Goal: Transaction & Acquisition: Purchase product/service

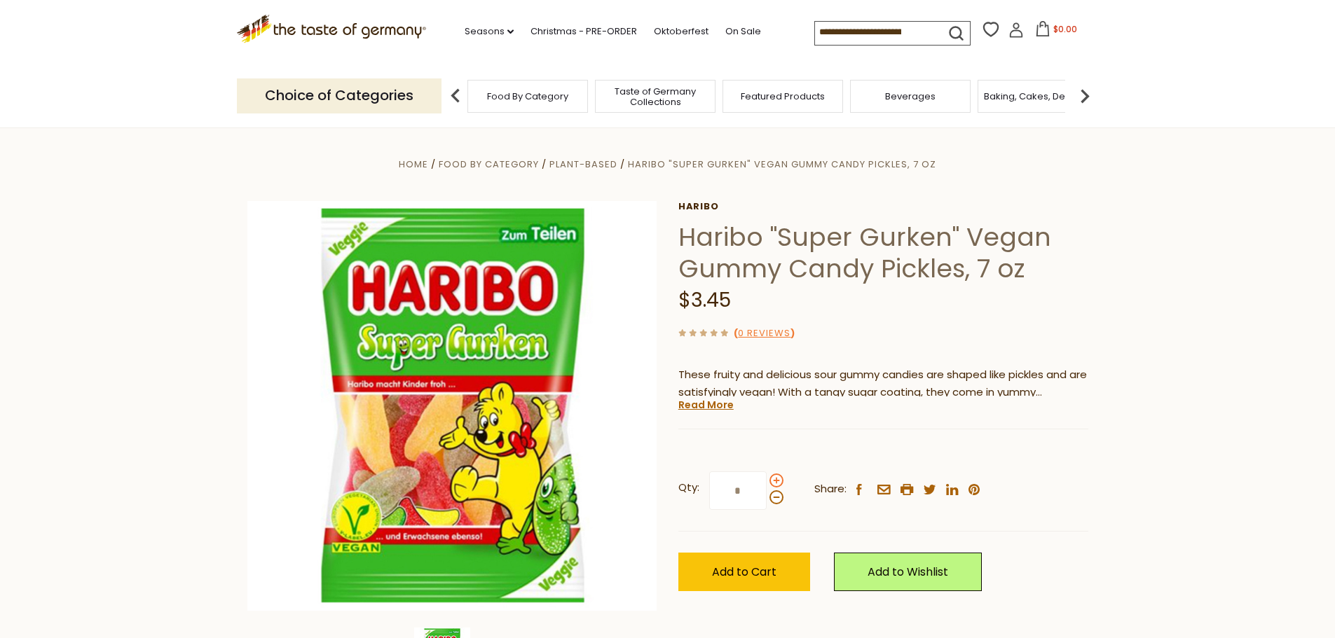
click at [776, 481] on span at bounding box center [777, 481] width 14 height 14
click at [767, 481] on input "*" at bounding box center [737, 491] width 57 height 39
click at [774, 496] on span at bounding box center [777, 498] width 14 height 14
click at [767, 496] on input "*" at bounding box center [737, 491] width 57 height 39
click at [777, 482] on span at bounding box center [777, 481] width 14 height 14
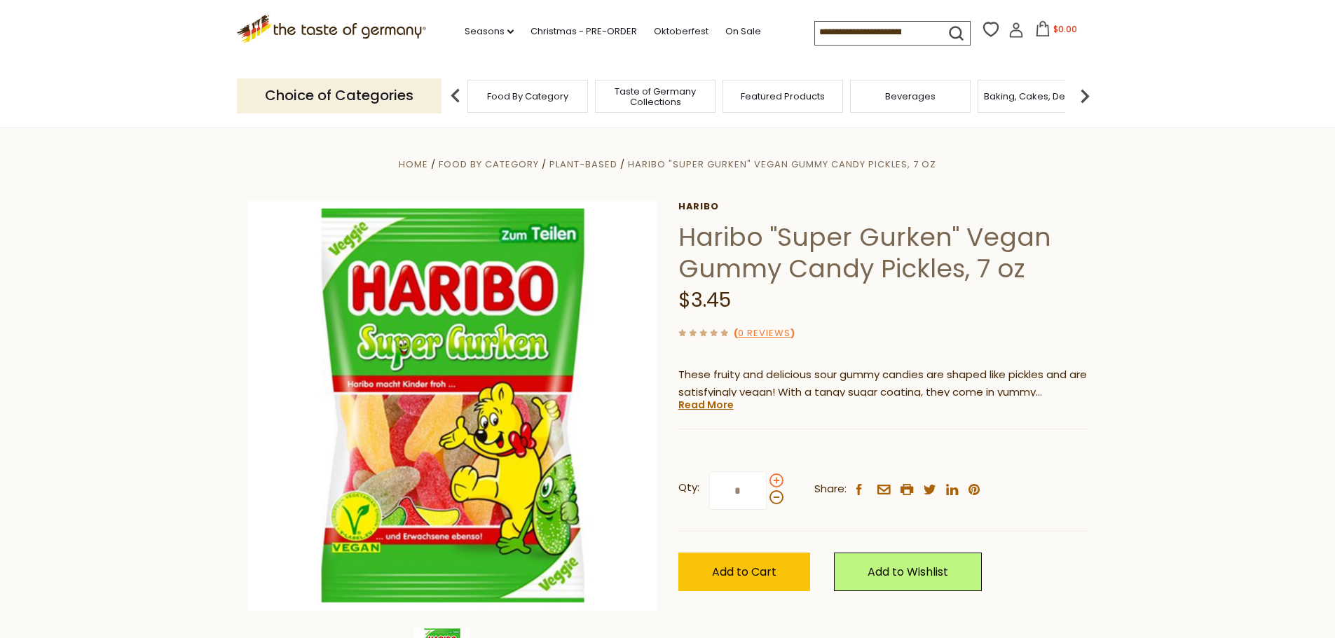
click at [767, 482] on input "*" at bounding box center [737, 491] width 57 height 39
click at [777, 499] on span at bounding box center [777, 498] width 14 height 14
click at [767, 499] on input "*" at bounding box center [737, 491] width 57 height 39
type input "*"
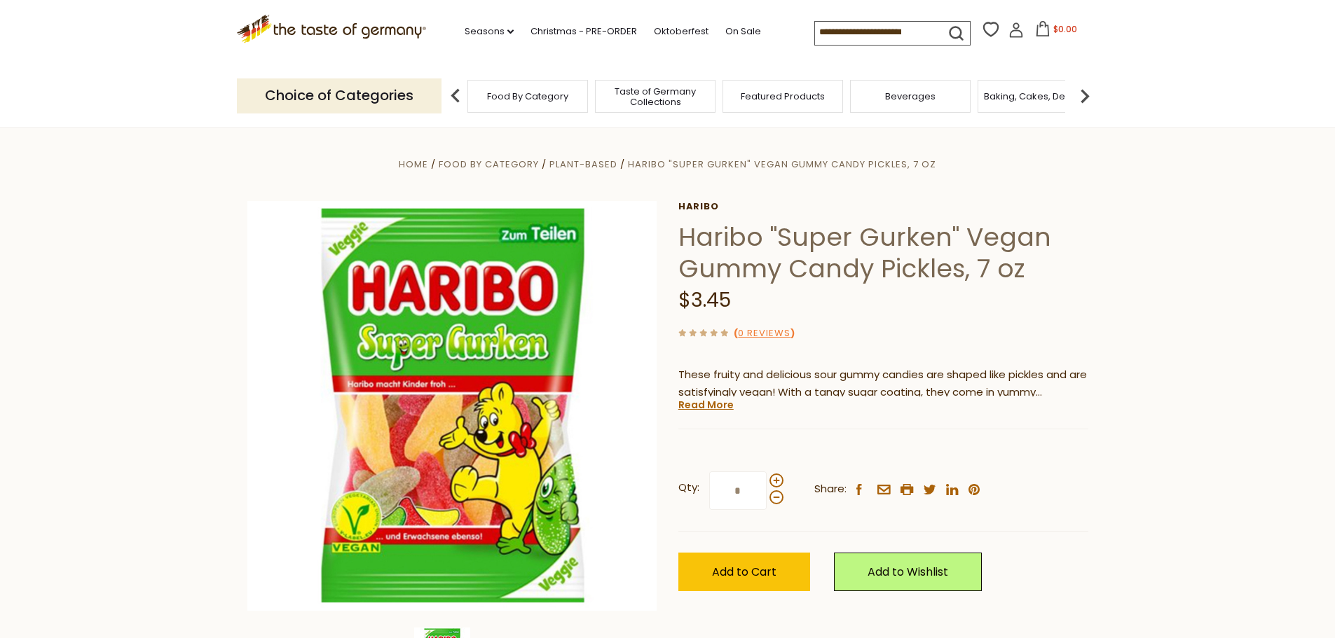
click at [1124, 449] on section "Home Food By Category Plant-Based Haribo "Super Gurken" Vegan Gummy Candy Pickl…" at bounding box center [667, 440] width 1335 height 624
click at [774, 575] on span "Add to Cart" at bounding box center [744, 572] width 64 height 16
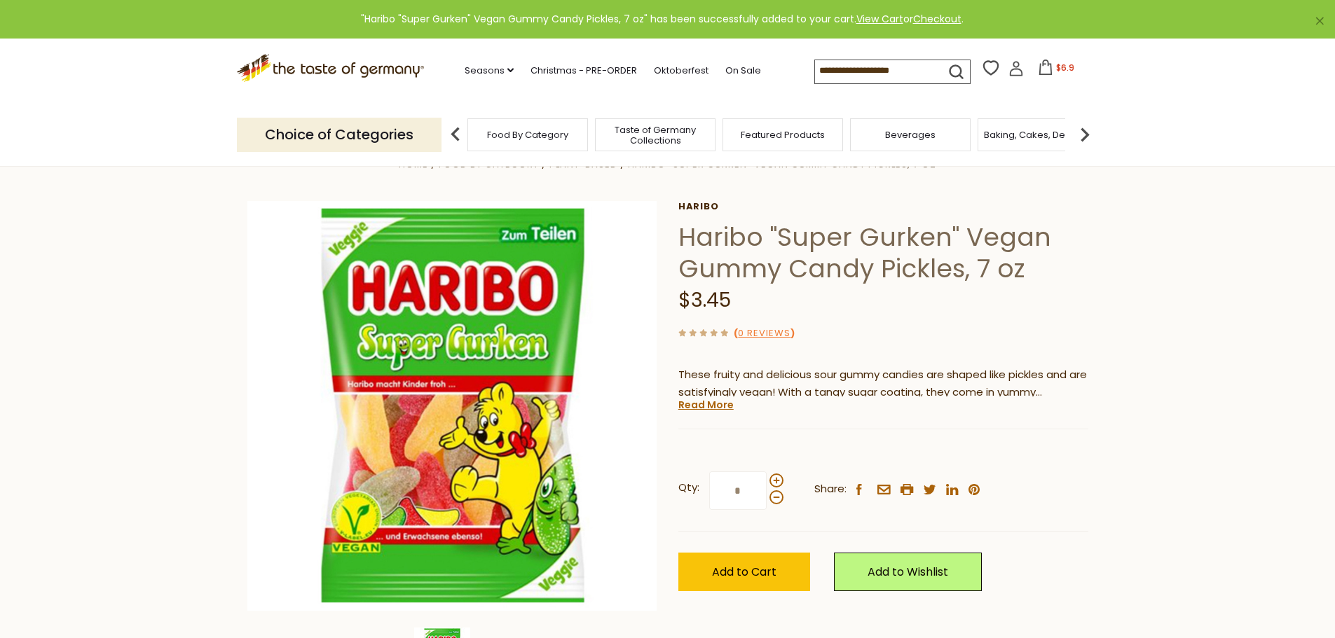
click at [671, 137] on span "Taste of Germany Collections" at bounding box center [655, 135] width 112 height 21
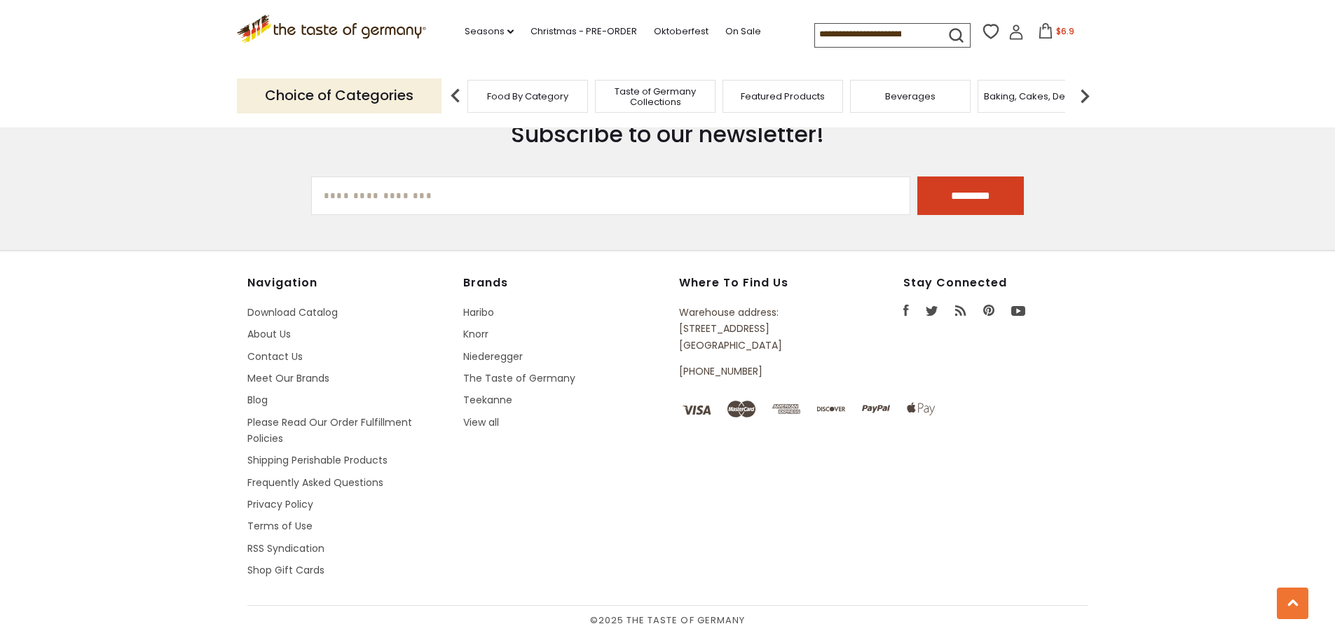
scroll to position [3773, 0]
click at [486, 308] on link "Haribo" at bounding box center [478, 315] width 31 height 14
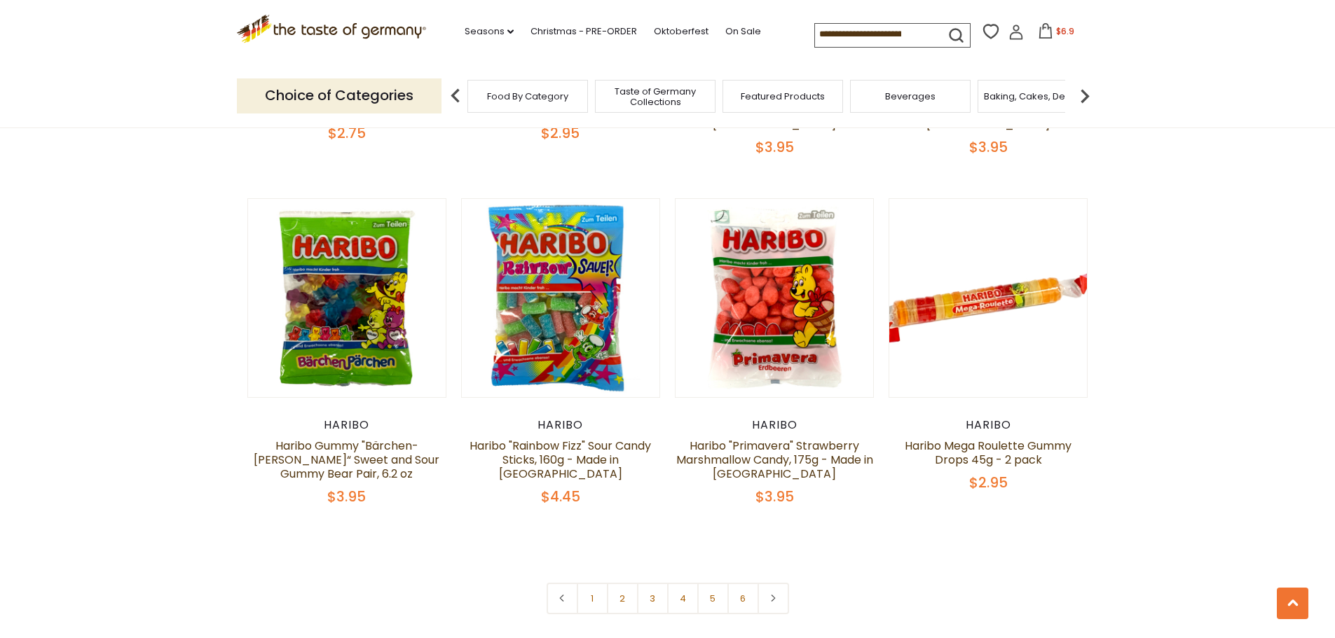
scroll to position [3037, 0]
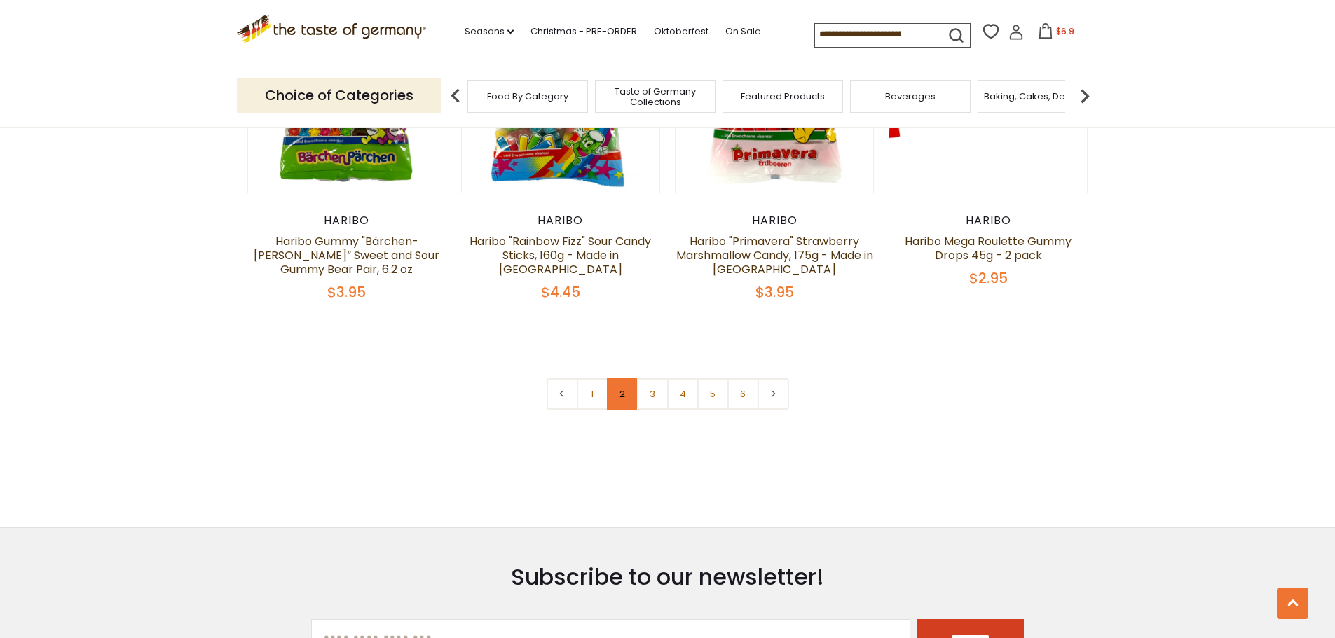
click at [631, 378] on link "2" at bounding box center [623, 394] width 32 height 32
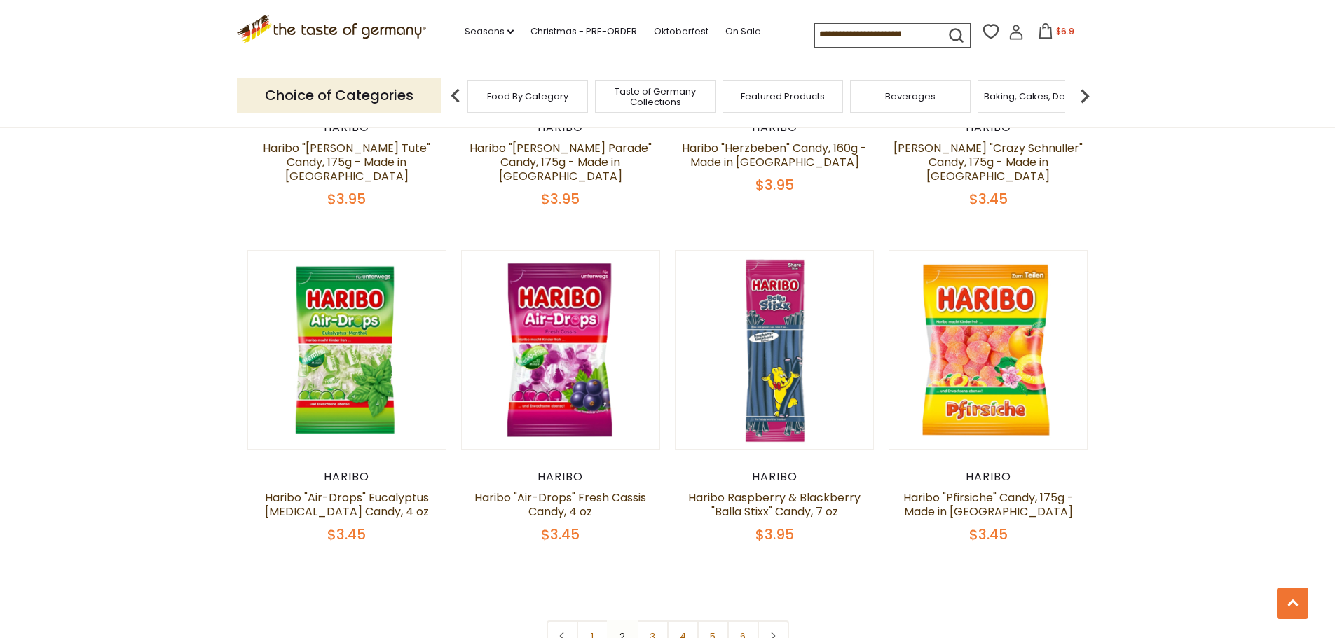
scroll to position [2871, 0]
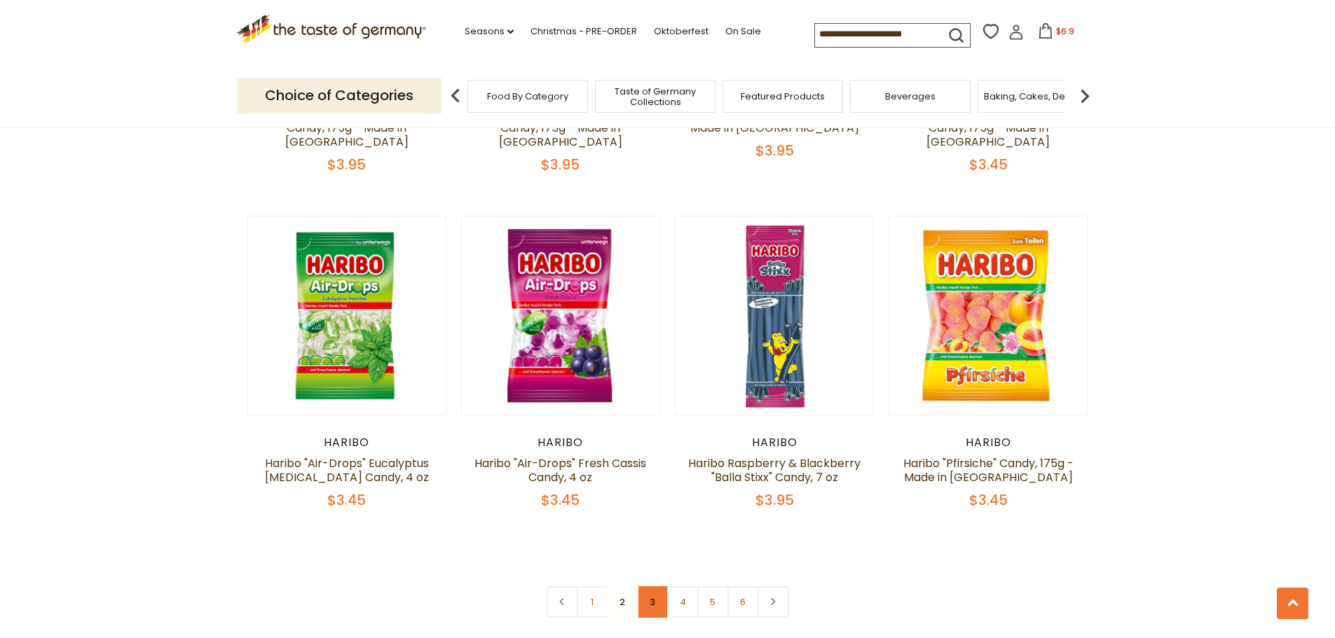
click at [657, 587] on link "3" at bounding box center [653, 603] width 32 height 32
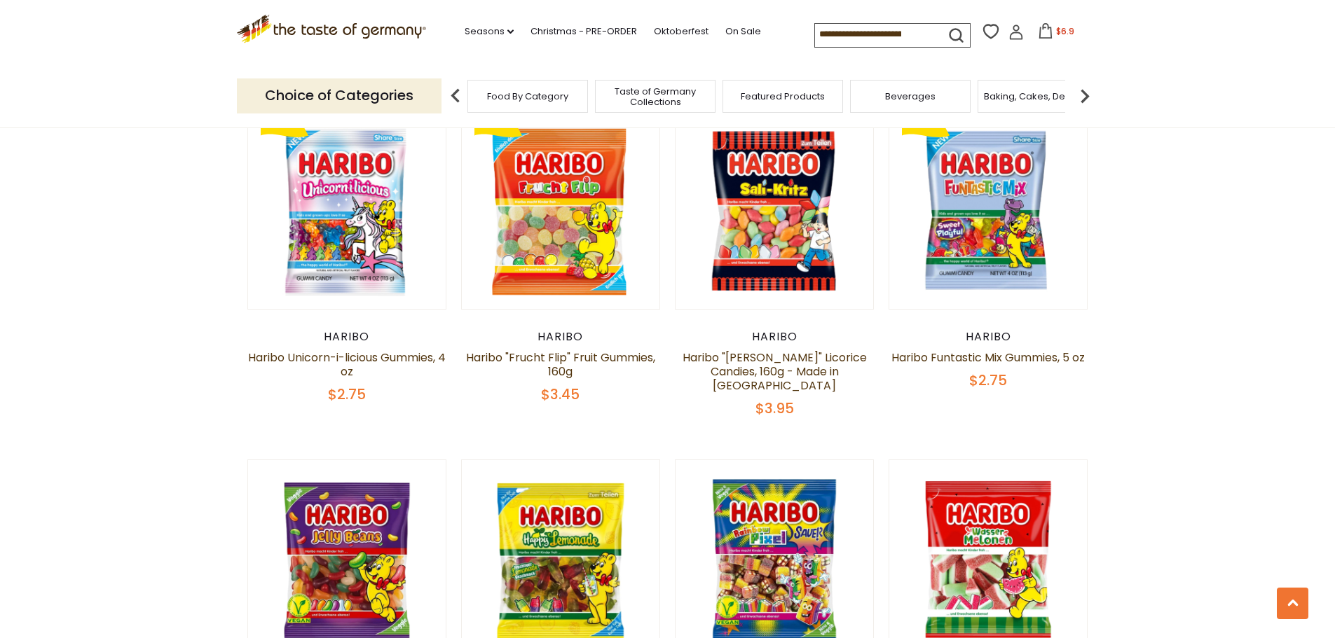
scroll to position [884, 0]
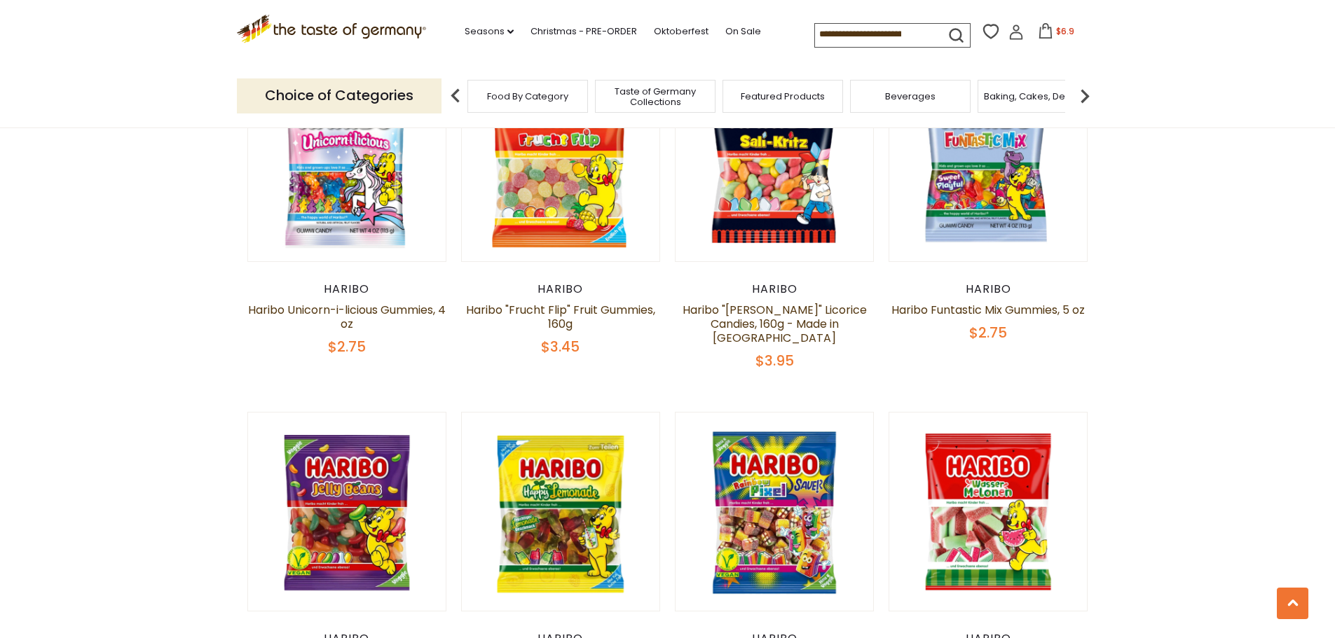
click at [1045, 35] on icon at bounding box center [1045, 30] width 15 height 15
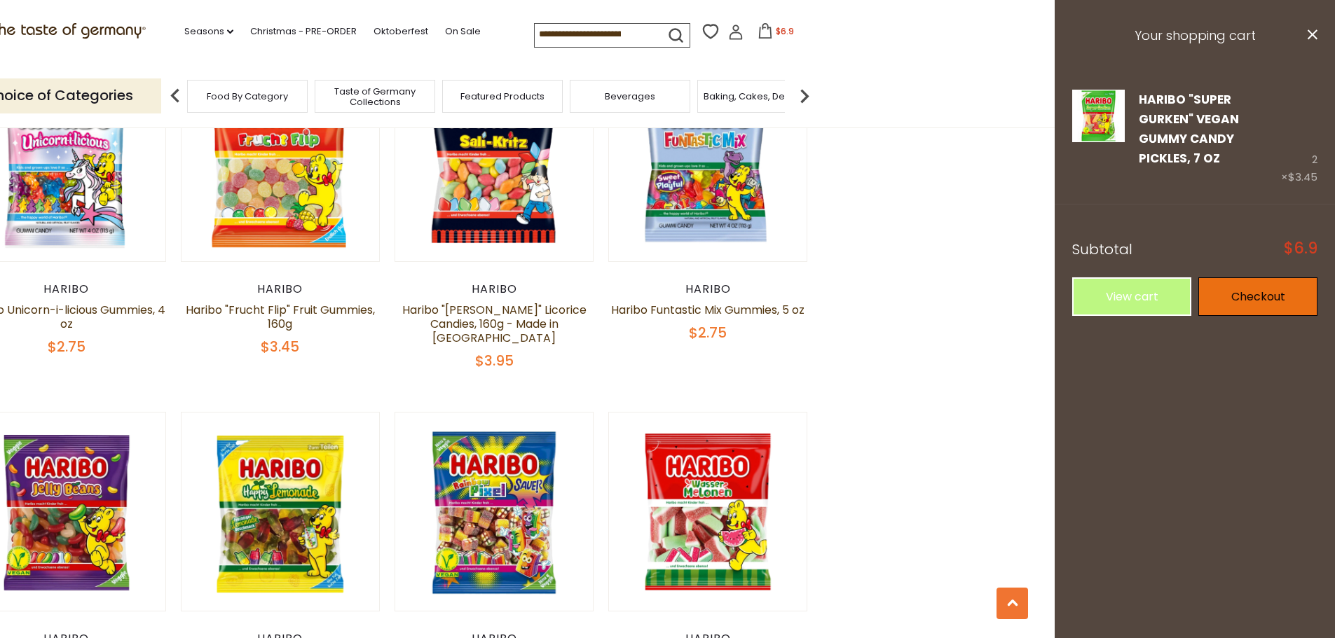
click at [1234, 280] on link "Checkout" at bounding box center [1257, 297] width 119 height 39
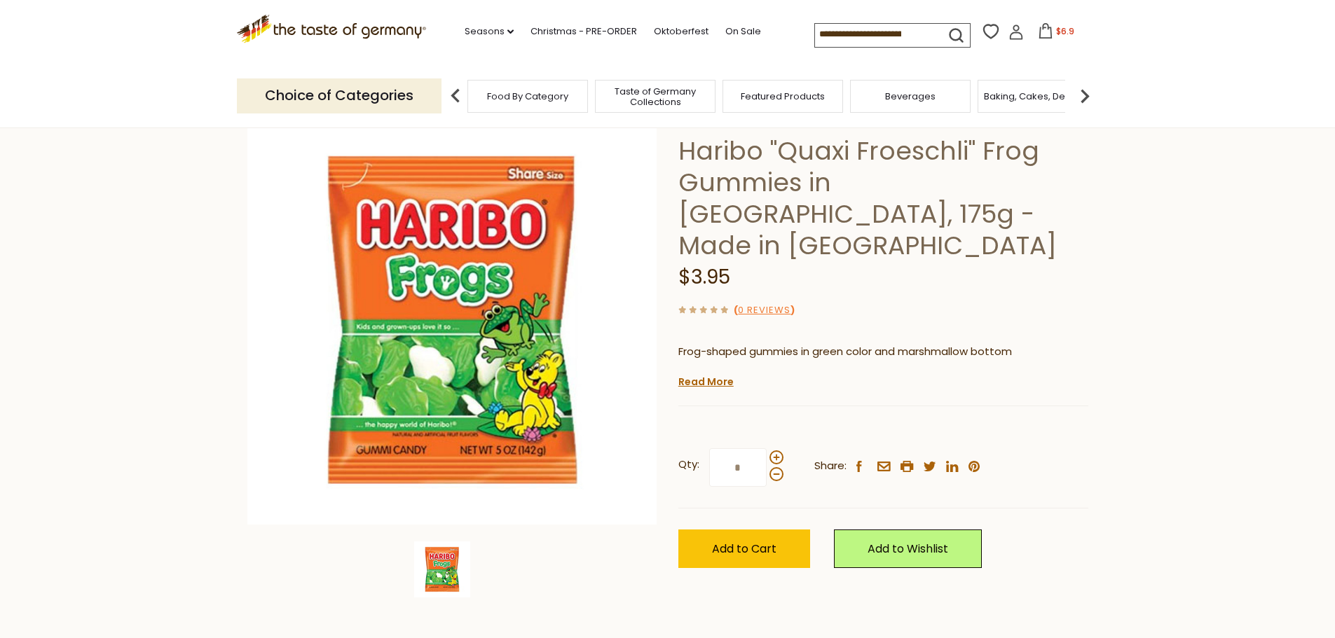
scroll to position [117, 0]
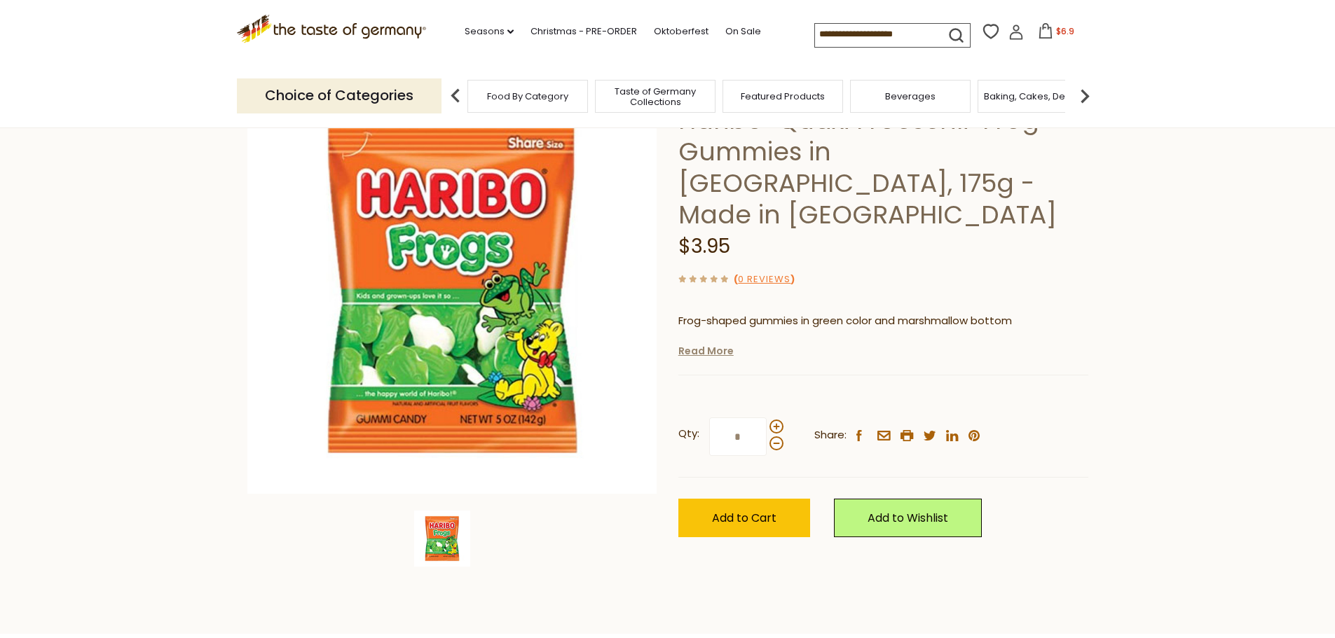
click at [718, 344] on link "Read More" at bounding box center [705, 351] width 55 height 14
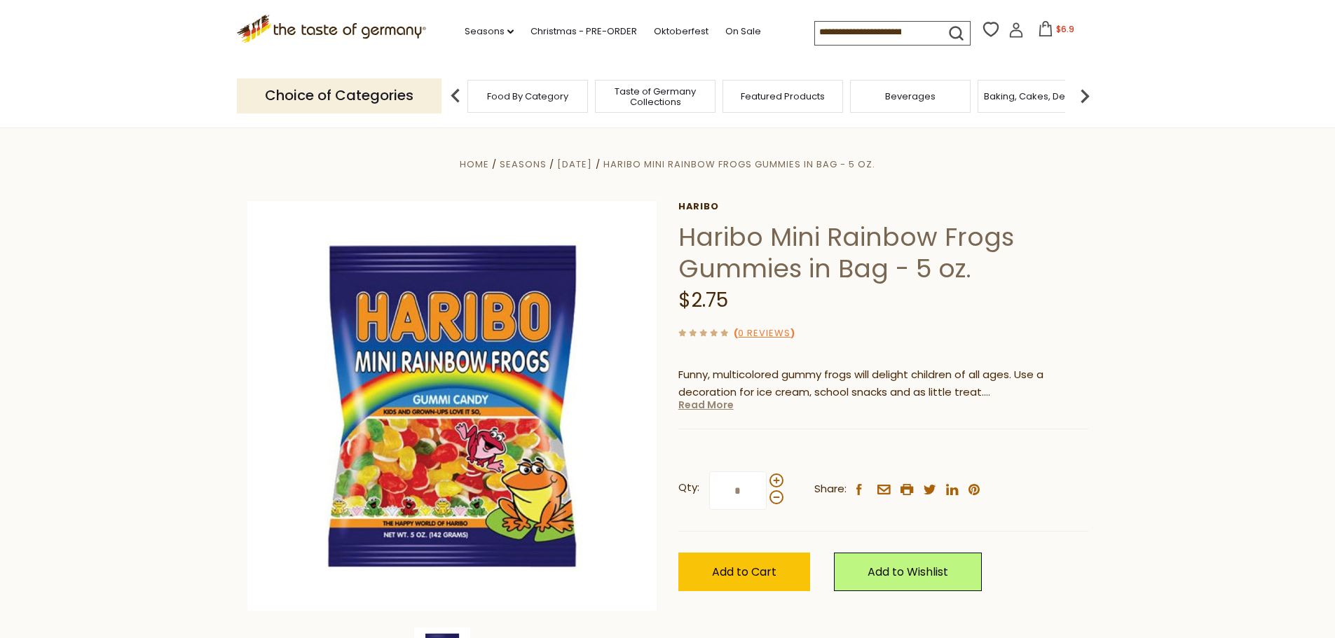
click at [704, 404] on link "Read More" at bounding box center [705, 405] width 55 height 14
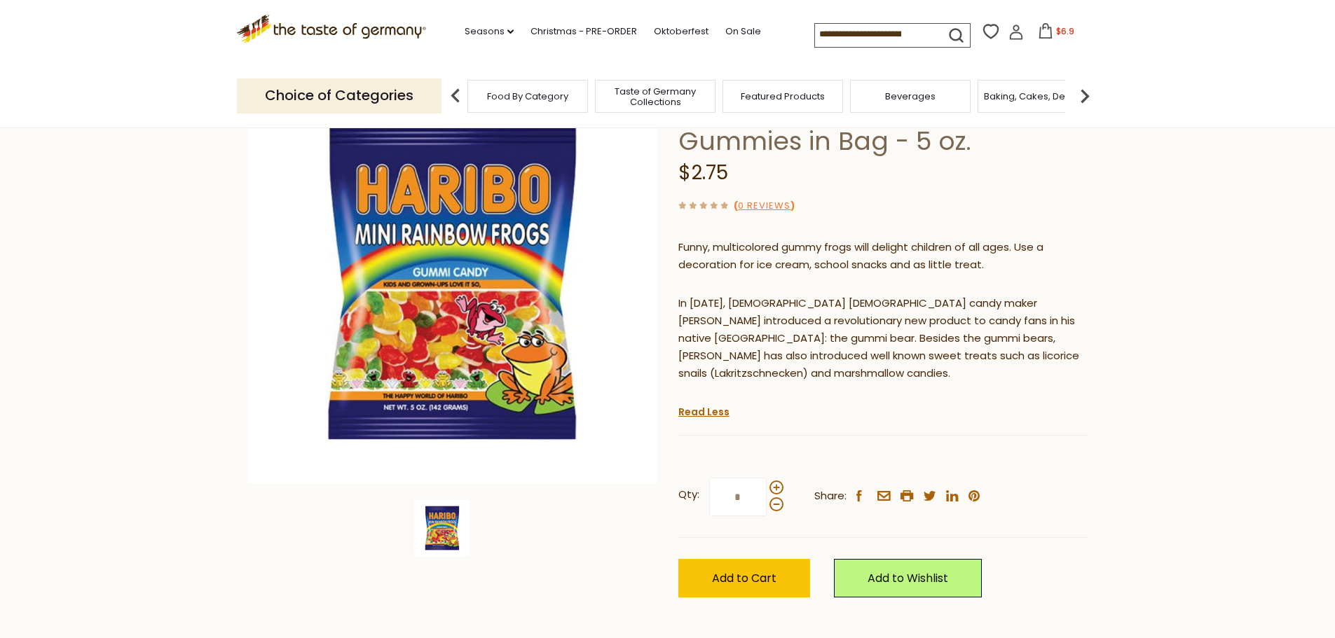
scroll to position [233, 0]
